Goal: Find specific page/section: Find specific page/section

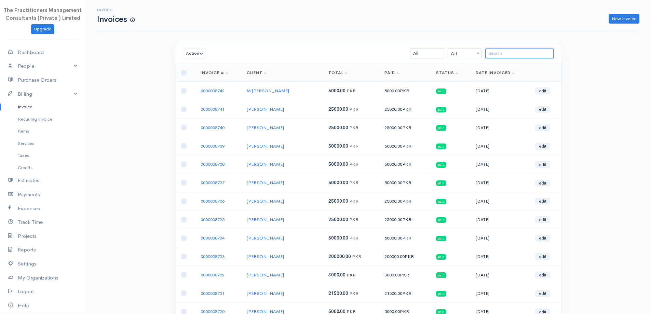
click at [495, 56] on input "search" at bounding box center [520, 54] width 68 height 10
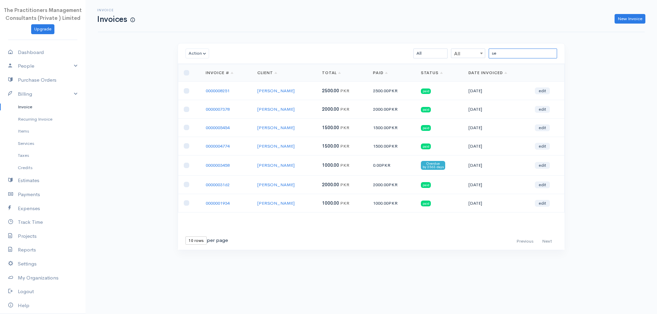
type input "s"
type input "\"
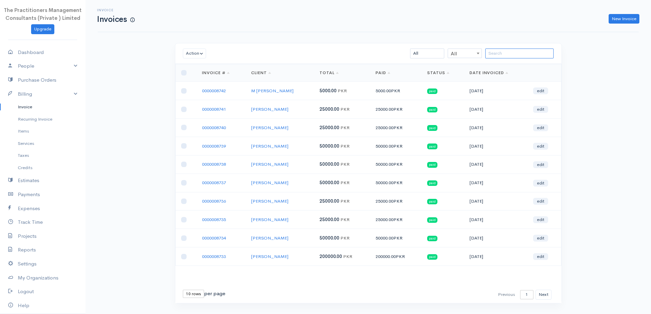
type input "i"
click at [495, 58] on input "search" at bounding box center [520, 54] width 68 height 10
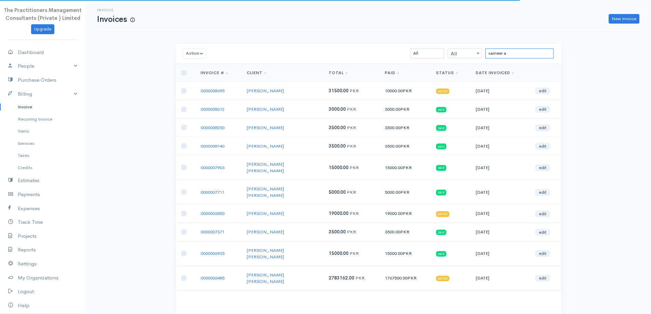
type input "sameer ah"
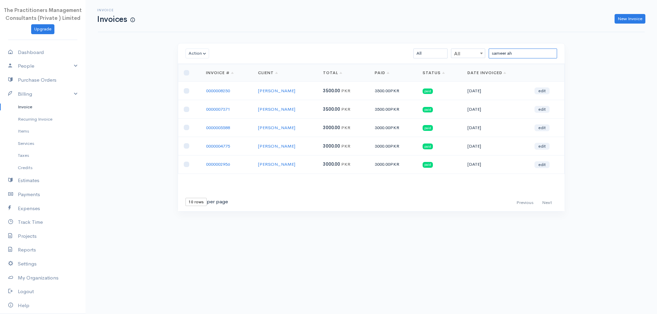
click at [511, 55] on input "sameer ah" at bounding box center [522, 54] width 68 height 10
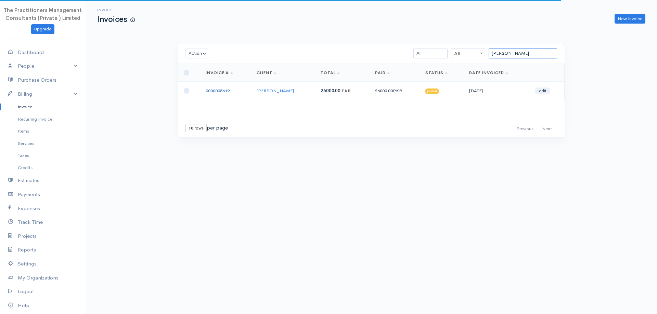
type input "[PERSON_NAME]"
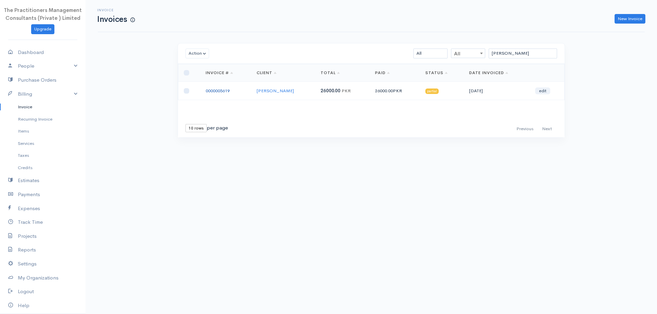
click at [218, 89] on link "0000005619" at bounding box center [217, 91] width 24 height 6
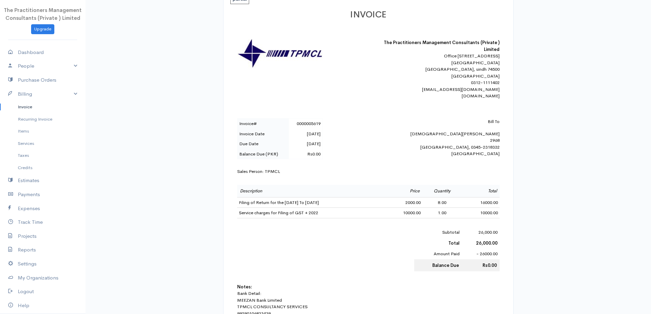
scroll to position [103, 0]
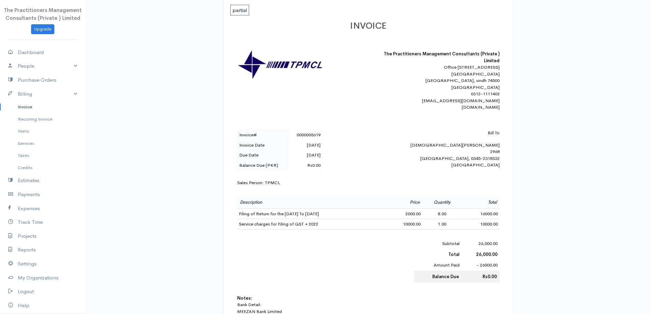
click at [35, 104] on link "Invoice" at bounding box center [42, 107] width 85 height 12
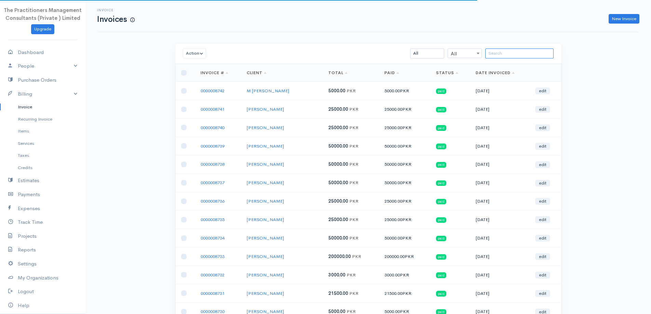
click at [547, 53] on input "search" at bounding box center [520, 54] width 68 height 10
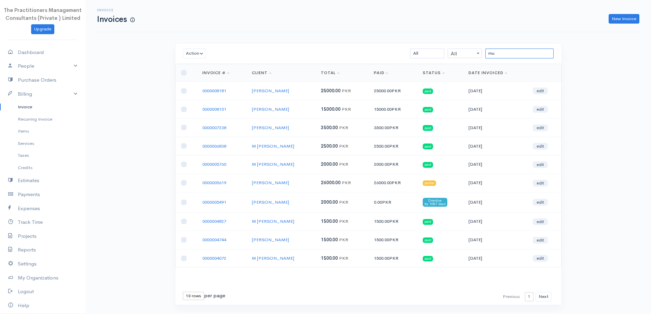
type input "m"
